Goal: Transaction & Acquisition: Purchase product/service

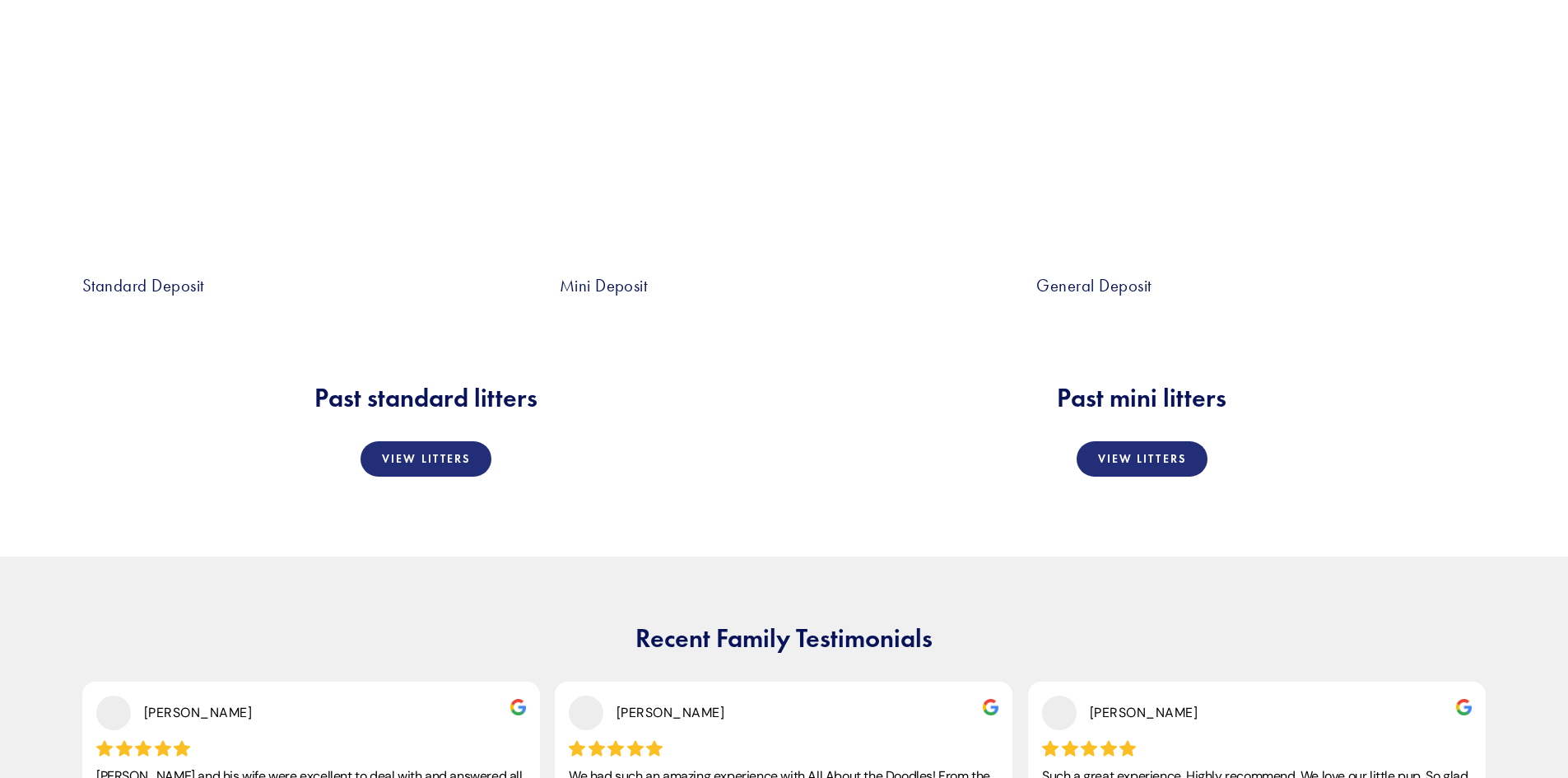
scroll to position [3292, 0]
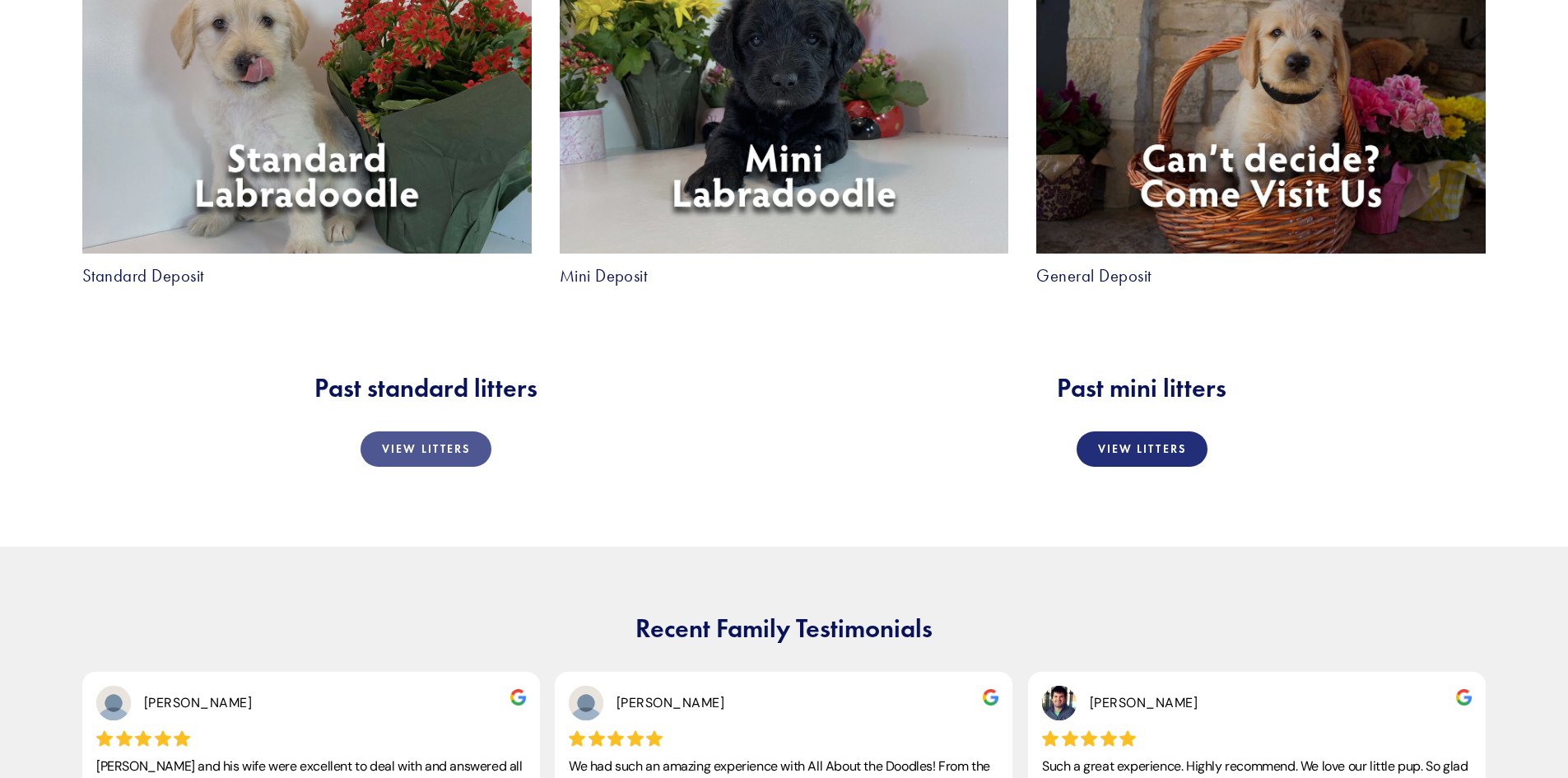
click at [401, 458] on link "View Litters" at bounding box center [426, 448] width 131 height 35
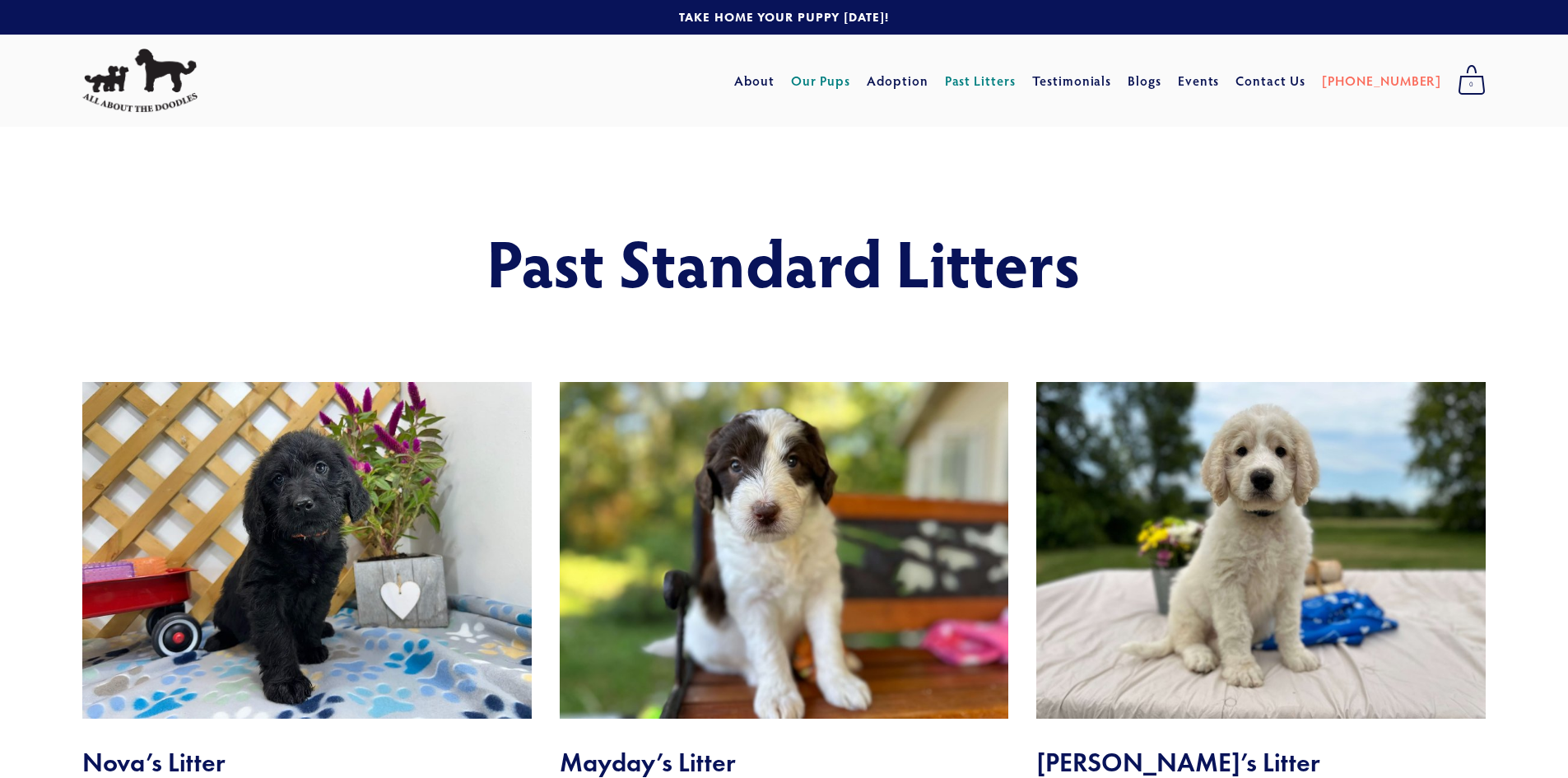
click at [851, 78] on link "Our Pups" at bounding box center [821, 80] width 60 height 30
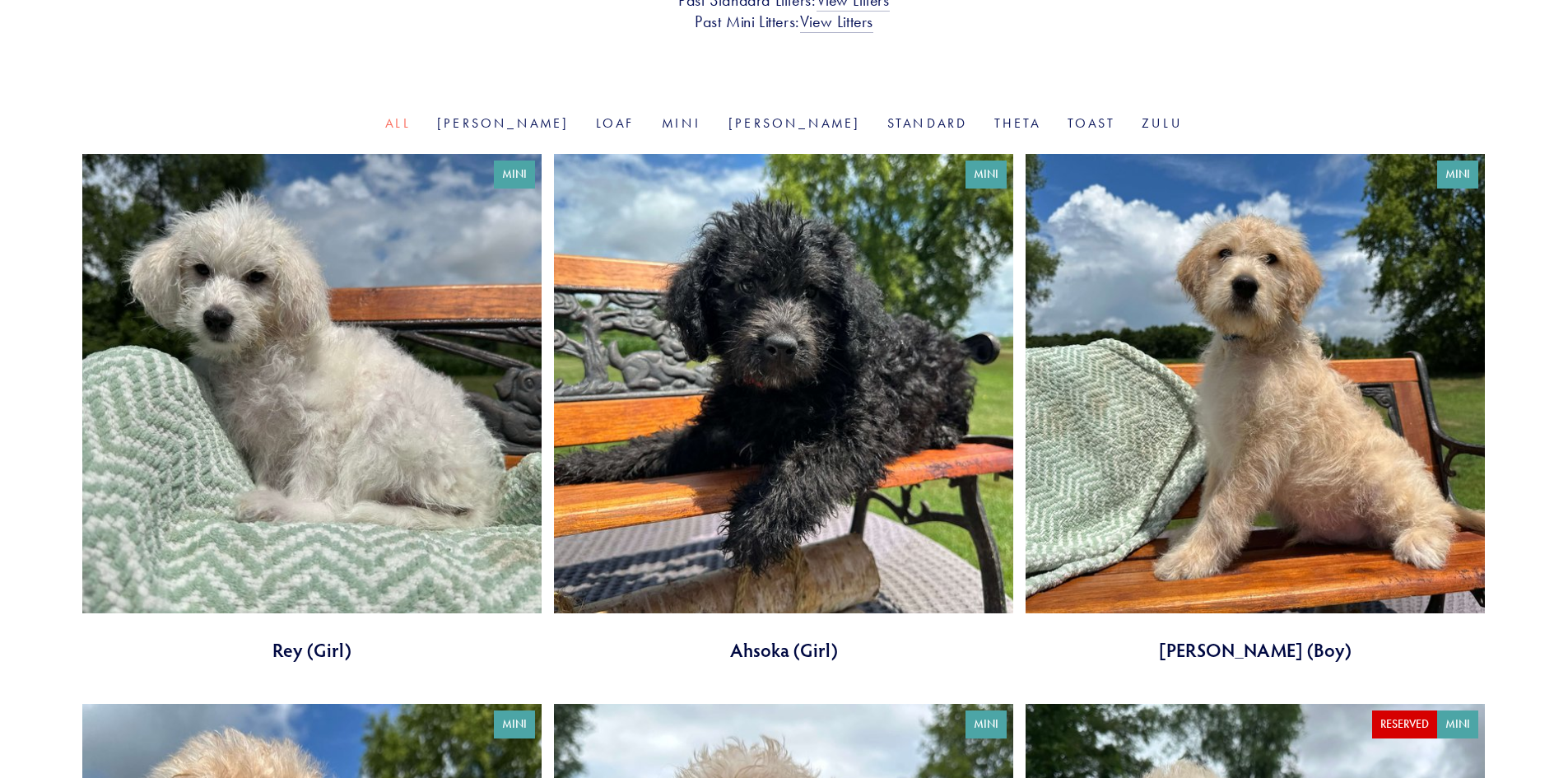
scroll to position [493, 0]
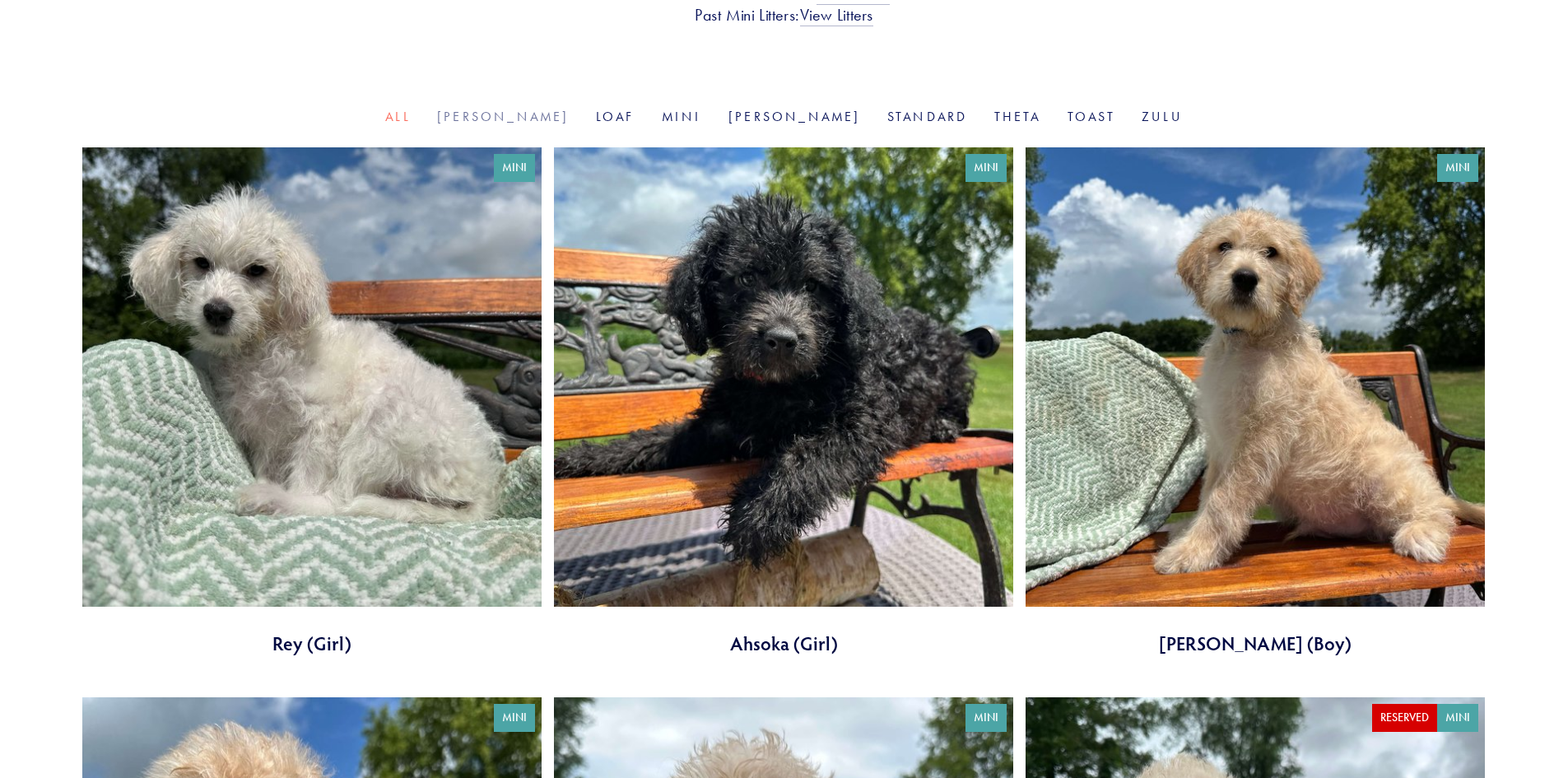
click at [546, 109] on link "Goldie" at bounding box center [503, 116] width 133 height 15
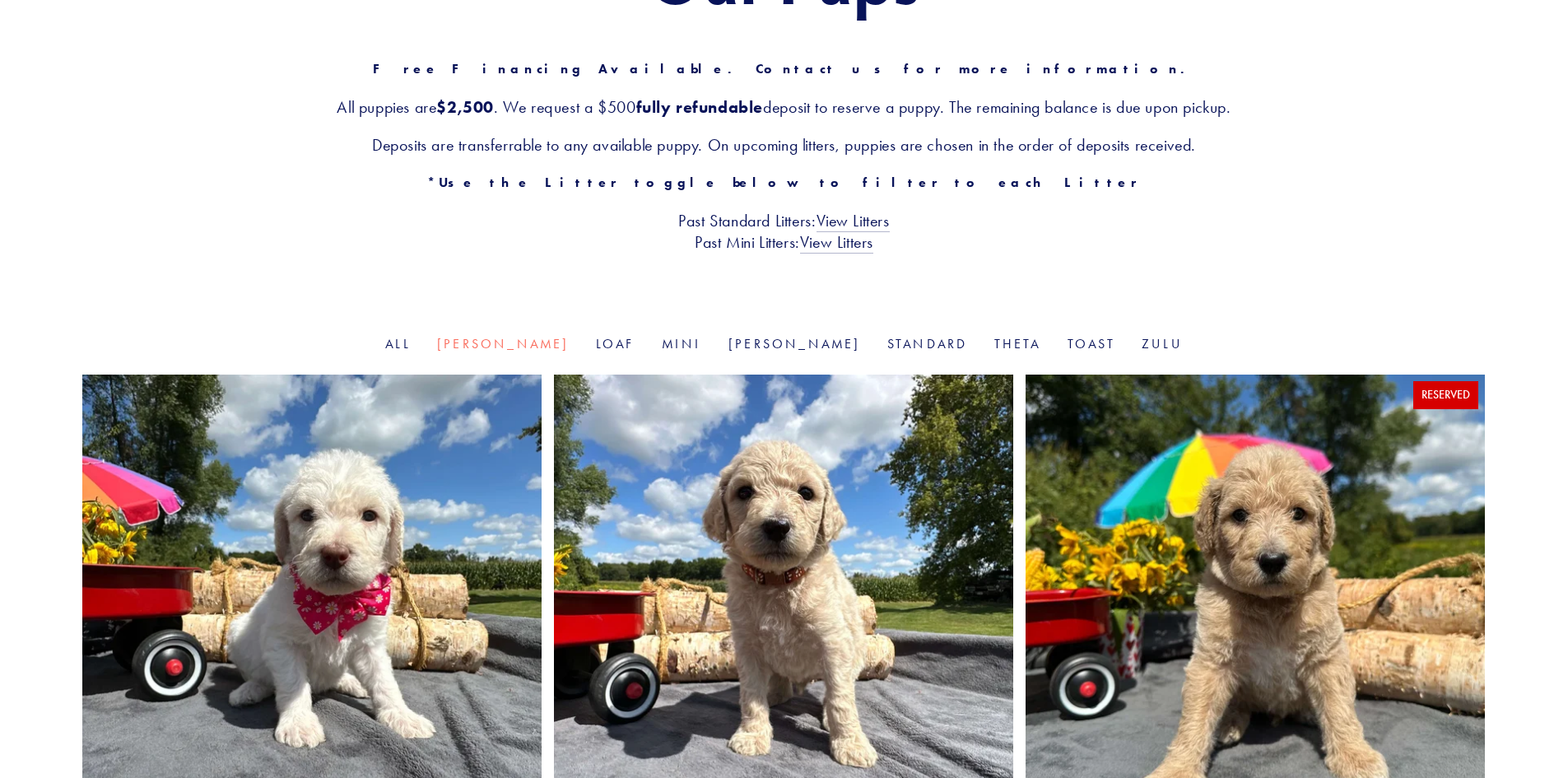
scroll to position [247, 0]
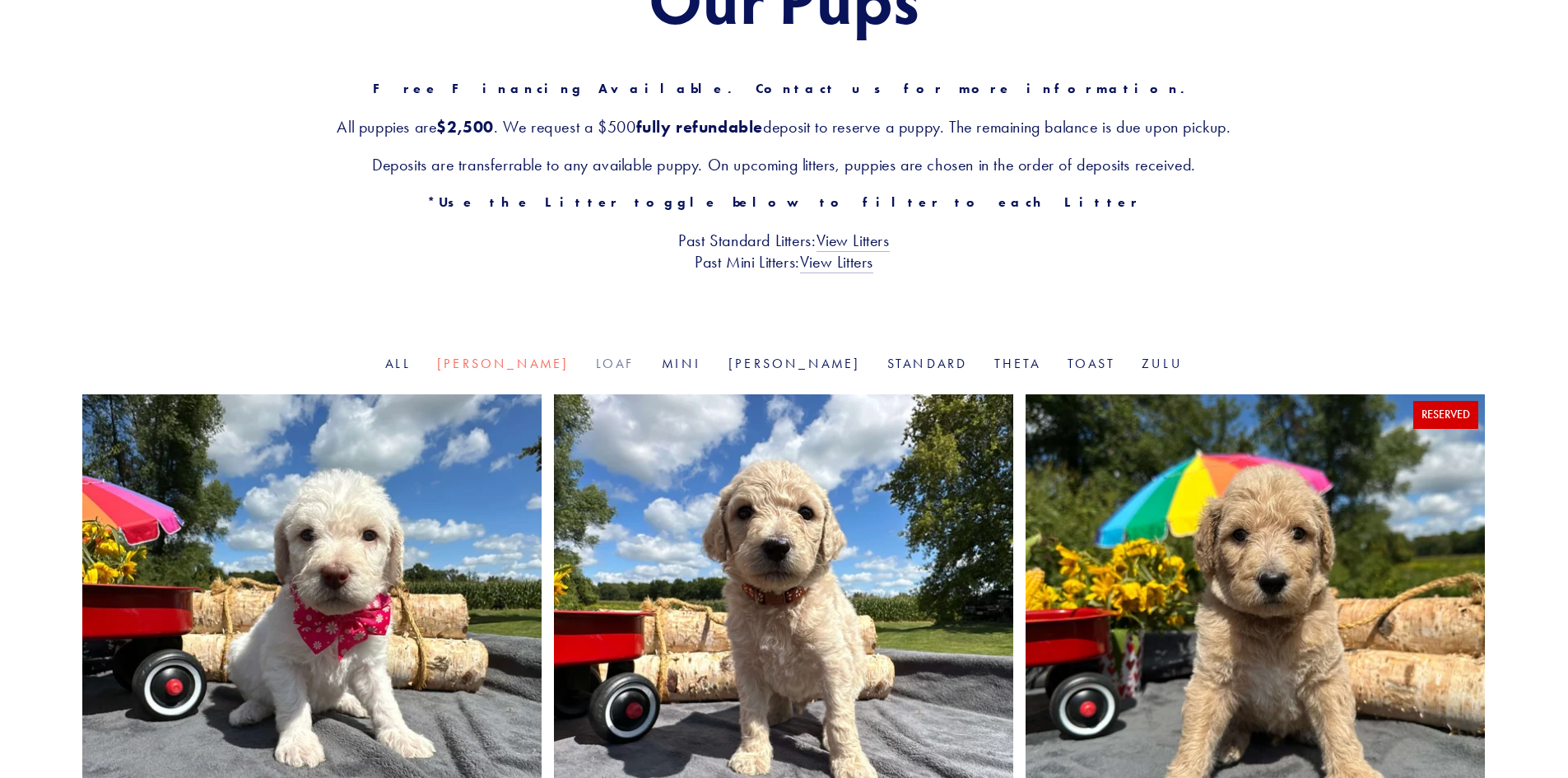
click at [613, 356] on link "Loaf" at bounding box center [615, 362] width 40 height 15
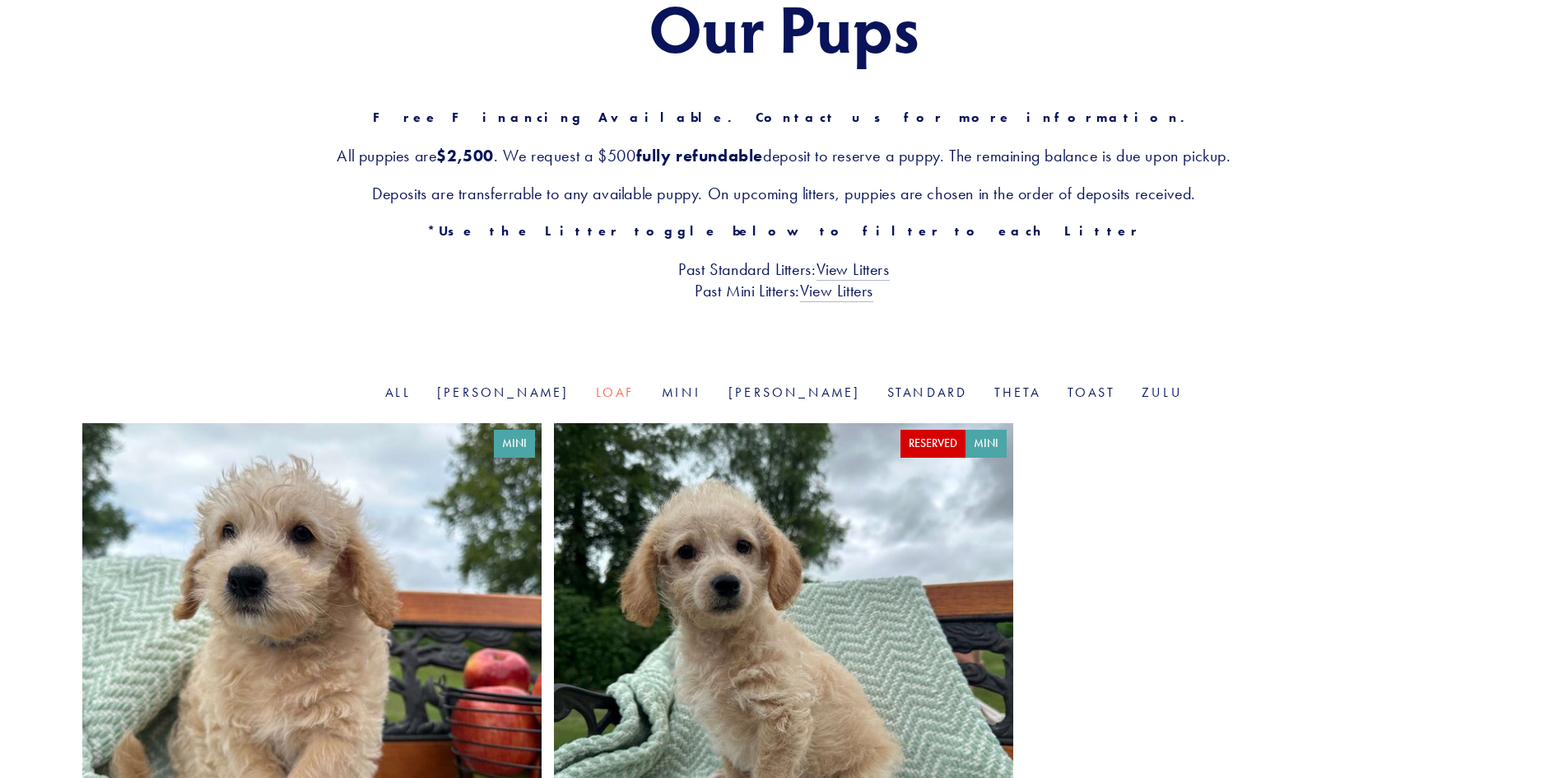
scroll to position [329, 0]
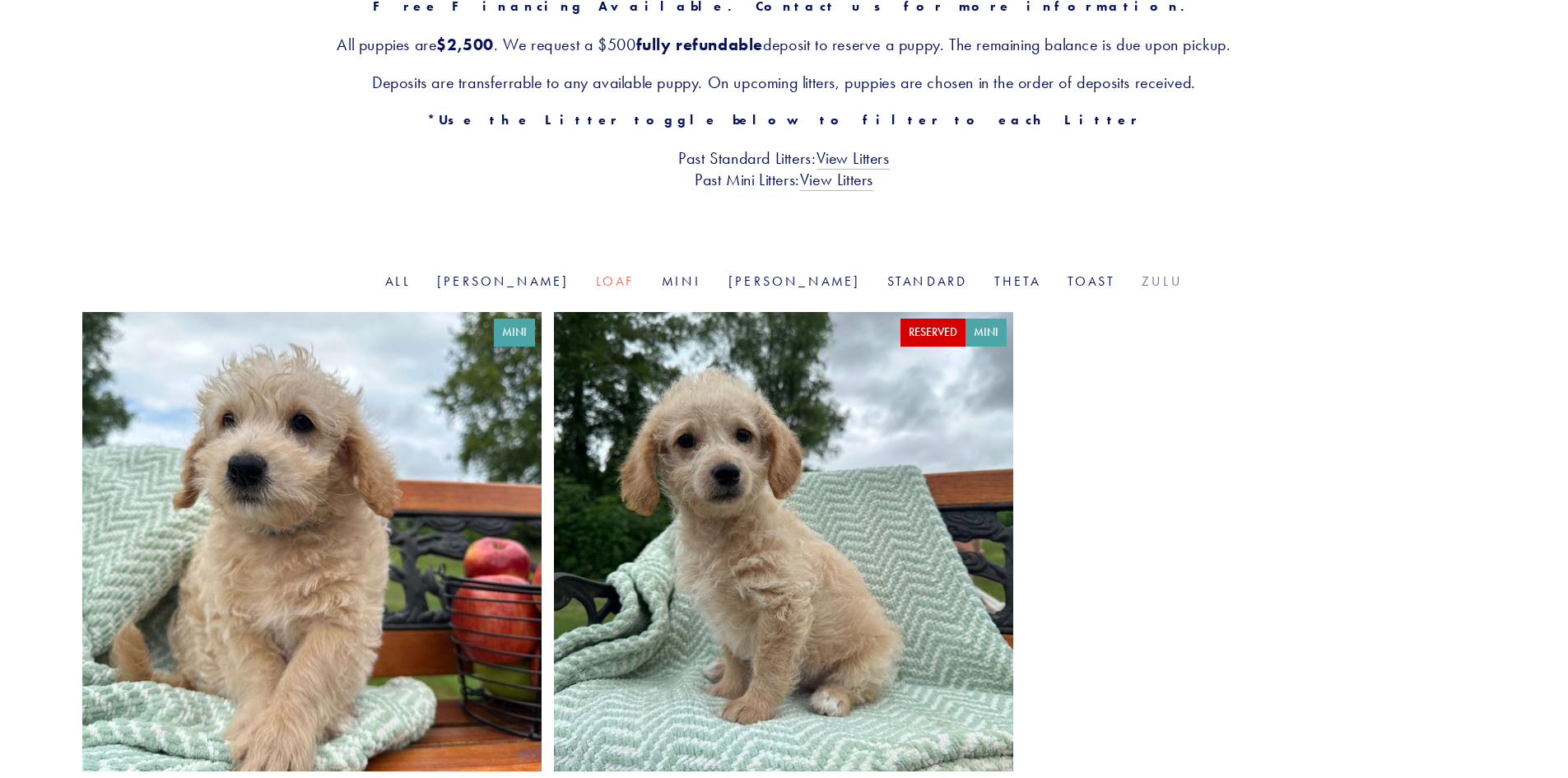
click at [1141, 278] on link "Zulu" at bounding box center [1162, 280] width 42 height 15
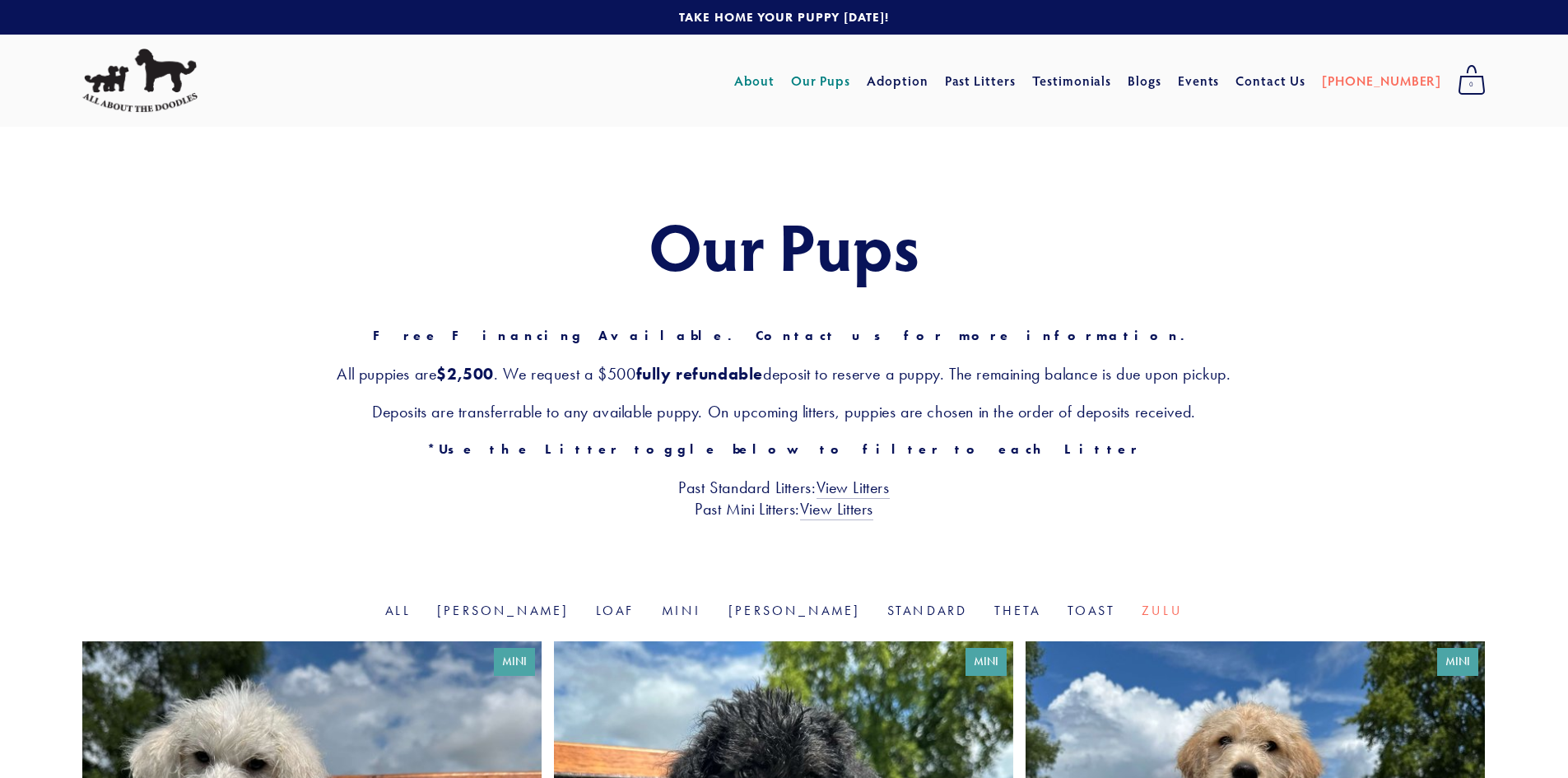
click at [775, 74] on link "About" at bounding box center [754, 80] width 41 height 30
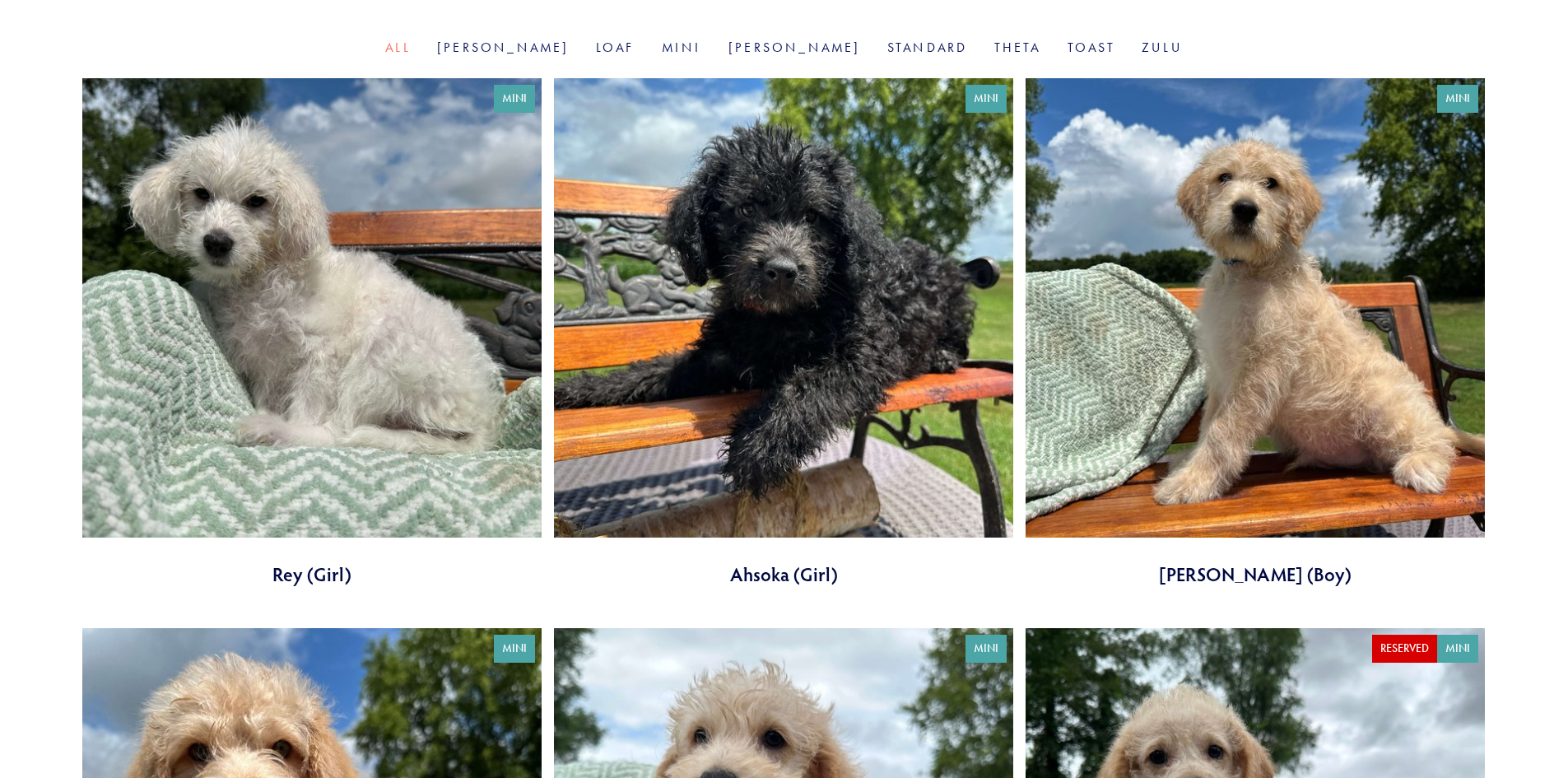
scroll to position [493, 0]
